Goal: Find contact information: Find contact information

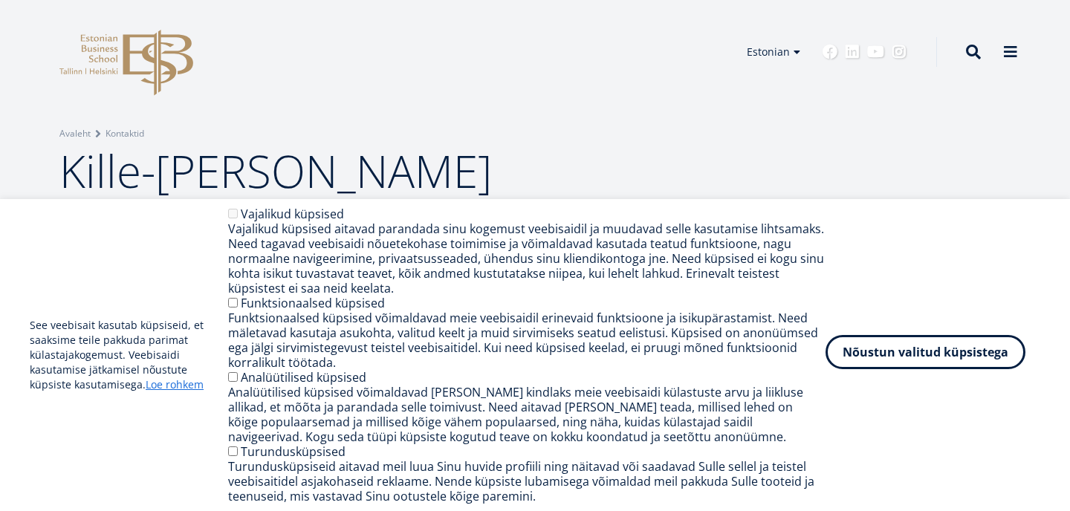
click at [911, 355] on button "Nõustun valitud küpsistega" at bounding box center [926, 352] width 200 height 34
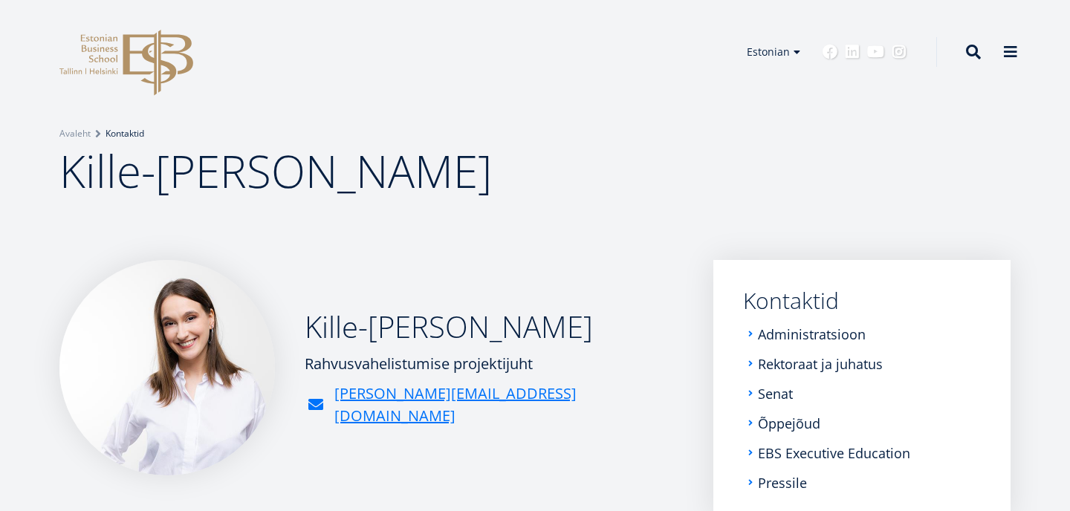
click at [117, 136] on link "Kontaktid" at bounding box center [125, 133] width 39 height 15
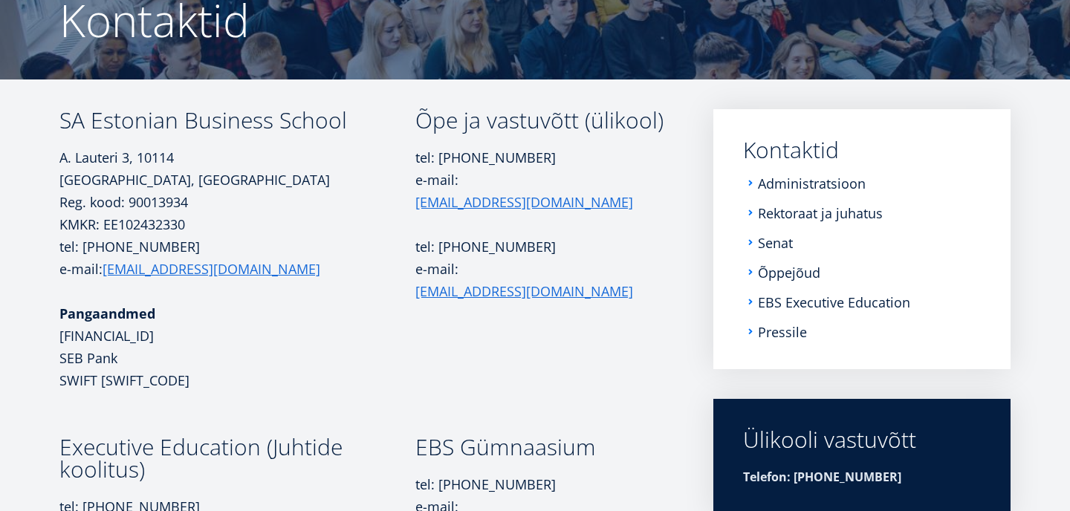
scroll to position [171, 0]
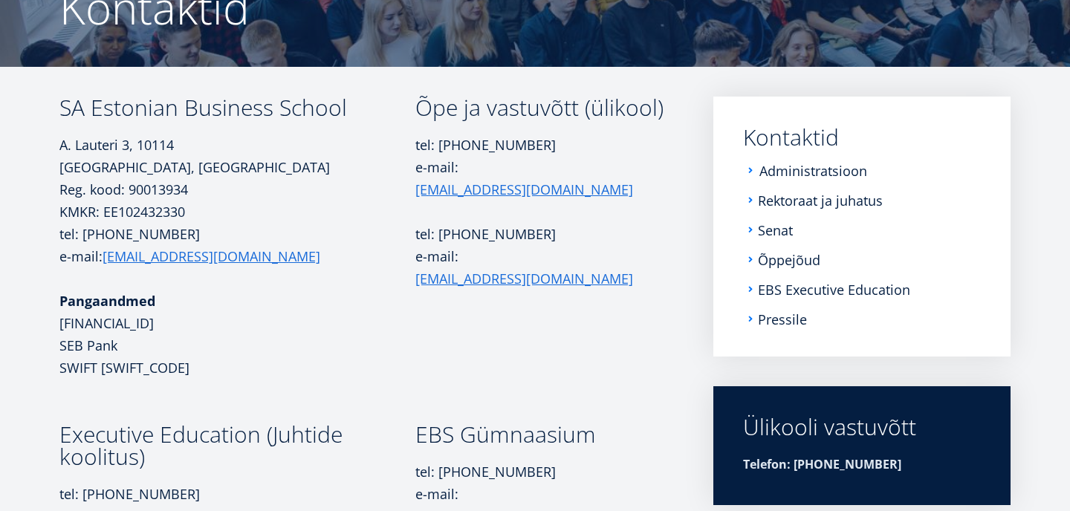
click at [760, 172] on link "Administratsioon" at bounding box center [814, 171] width 108 height 15
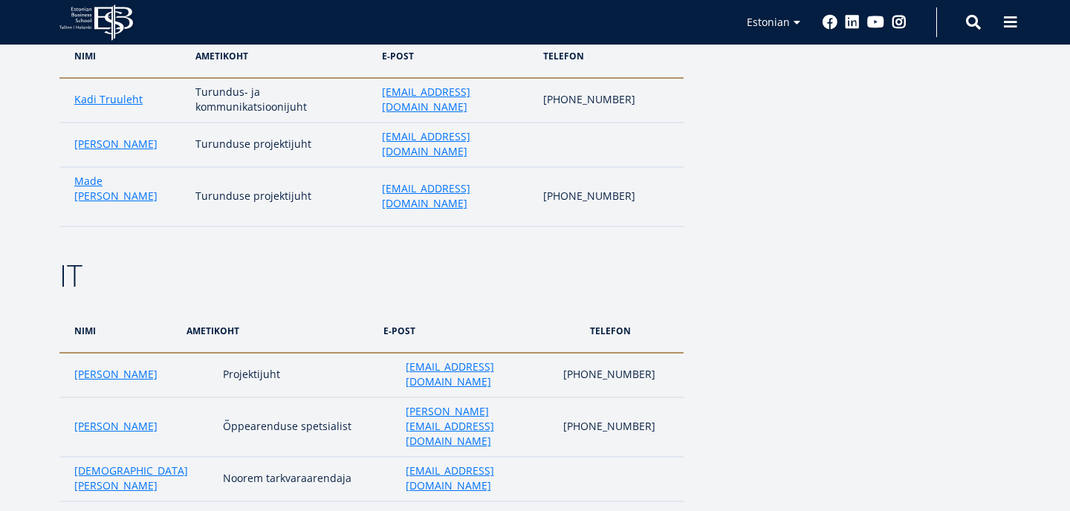
scroll to position [2796, 0]
